Goal: Transaction & Acquisition: Book appointment/travel/reservation

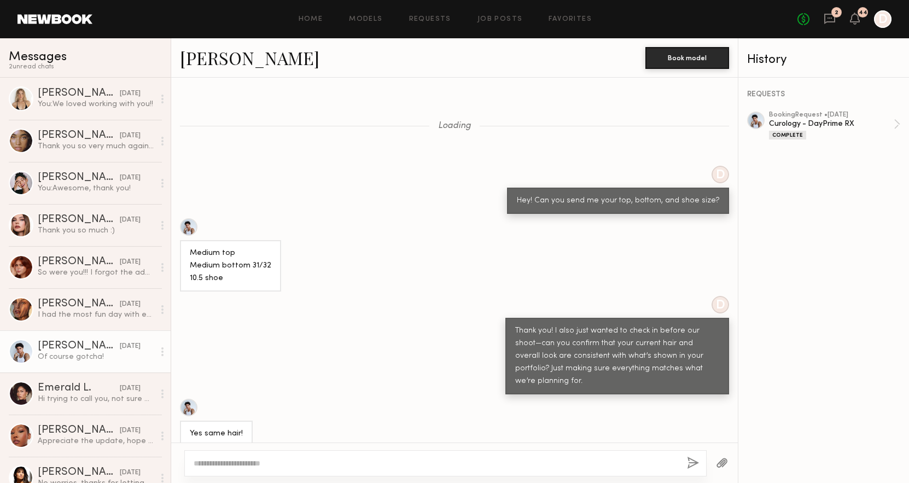
scroll to position [591, 0]
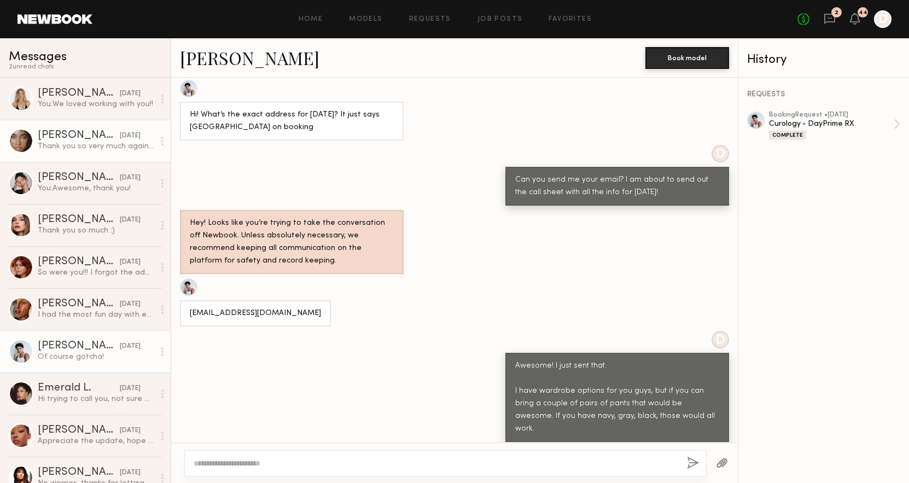
click at [120, 137] on div "[DATE]" at bounding box center [130, 136] width 21 height 10
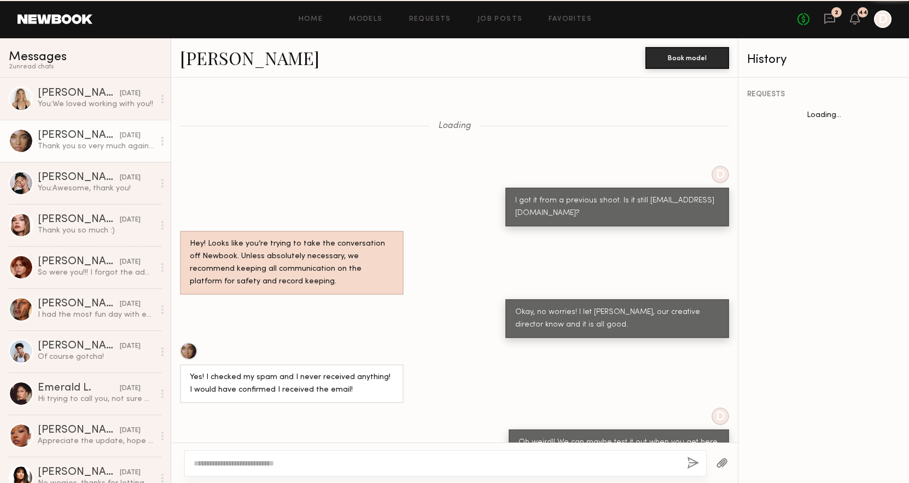
scroll to position [405, 0]
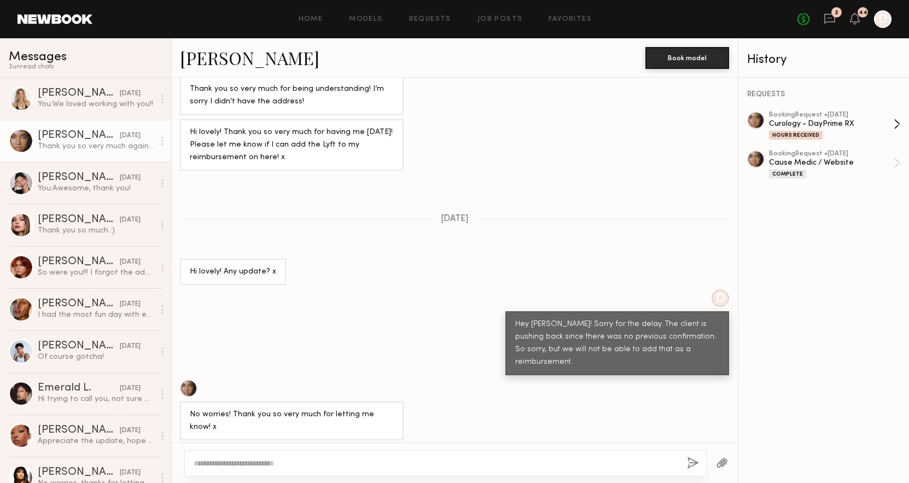
click at [826, 121] on div "Curology - DayPrime RX" at bounding box center [831, 124] width 125 height 10
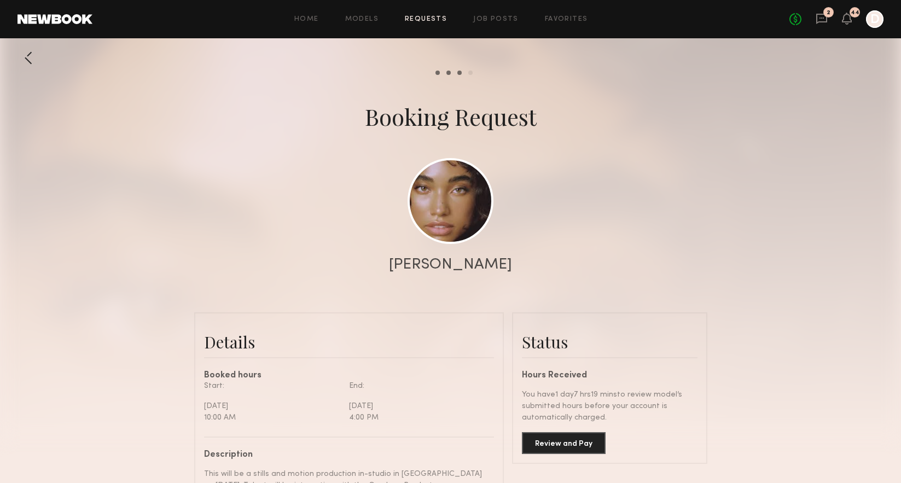
scroll to position [587, 0]
click at [552, 439] on button "Review and Pay" at bounding box center [564, 443] width 84 height 22
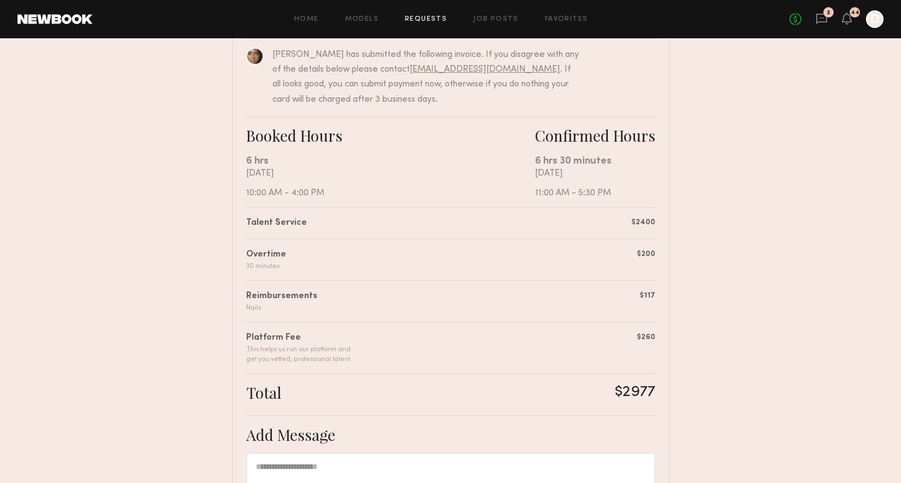
scroll to position [299, 0]
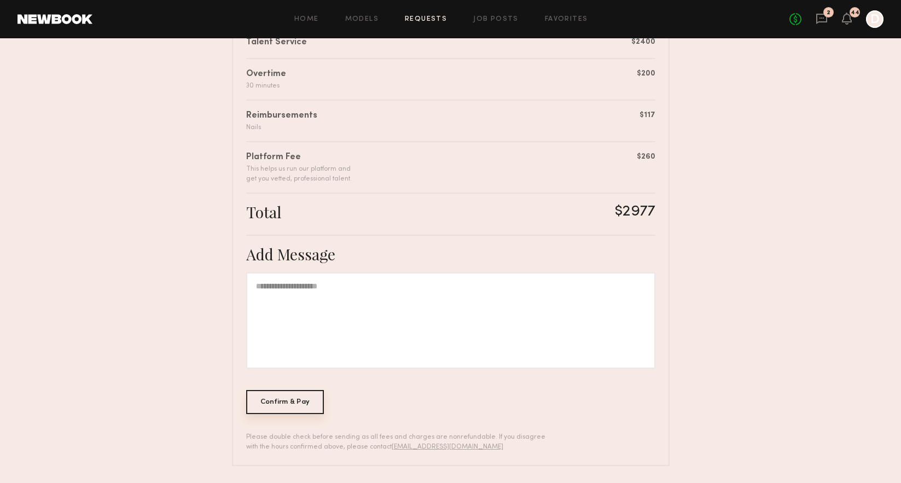
click at [276, 402] on div "Confirm & Pay" at bounding box center [285, 402] width 78 height 24
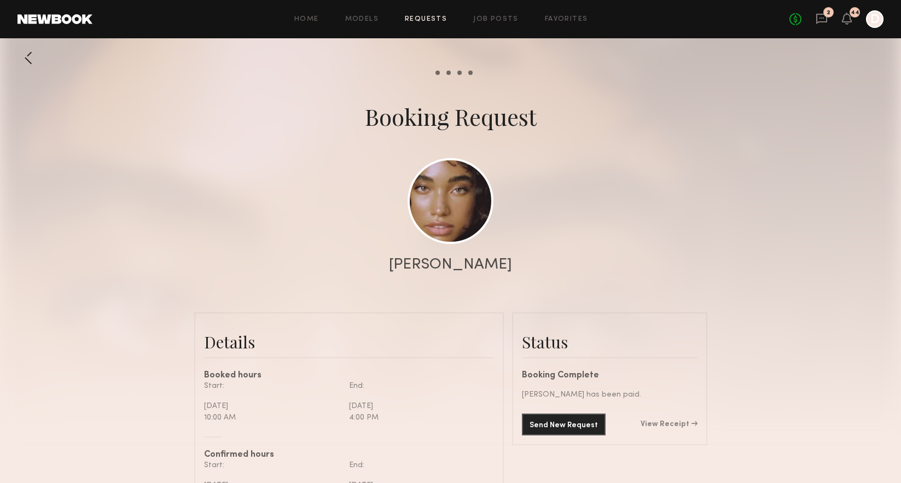
scroll to position [5604, 0]
click at [674, 424] on link "View Receipt" at bounding box center [668, 424] width 57 height 8
